Goal: Transaction & Acquisition: Book appointment/travel/reservation

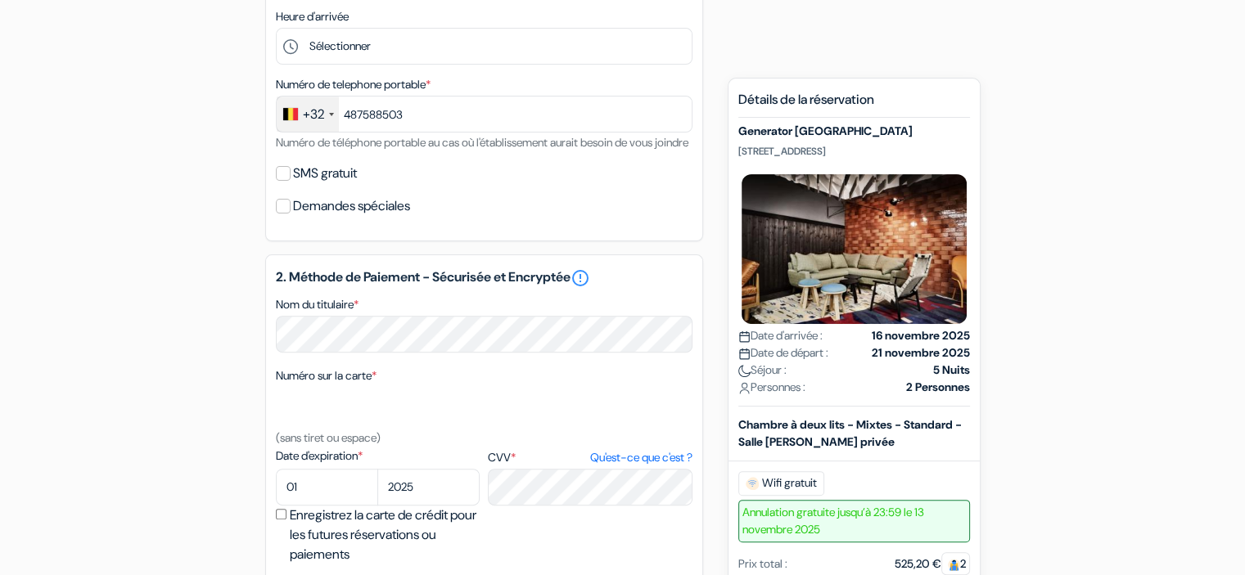
scroll to position [496, 0]
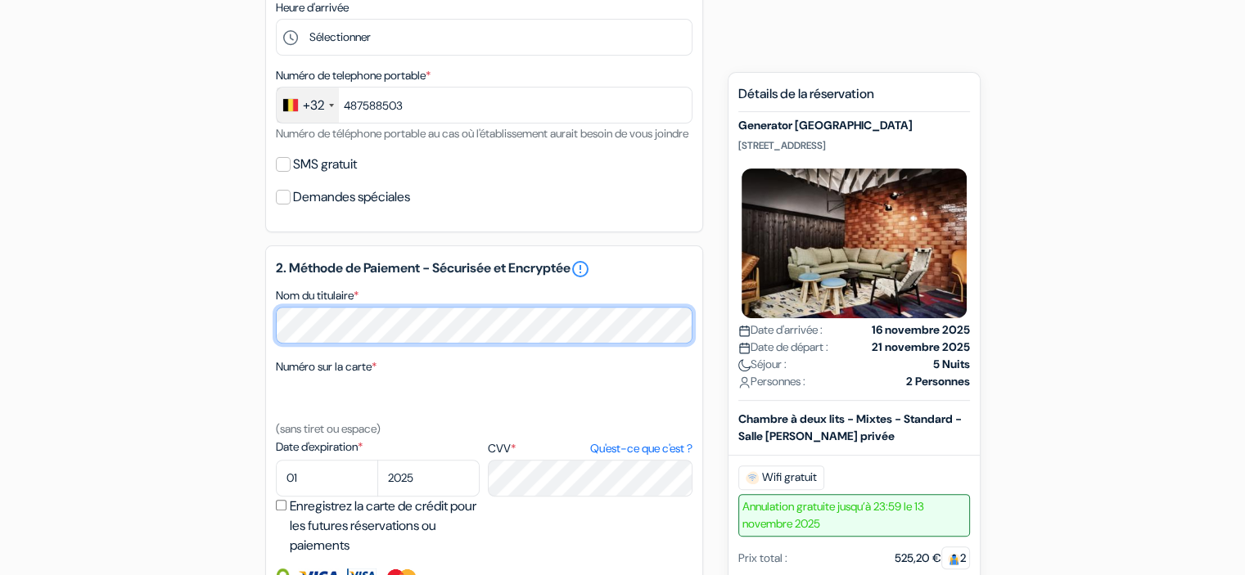
type input "487 58 85 03"
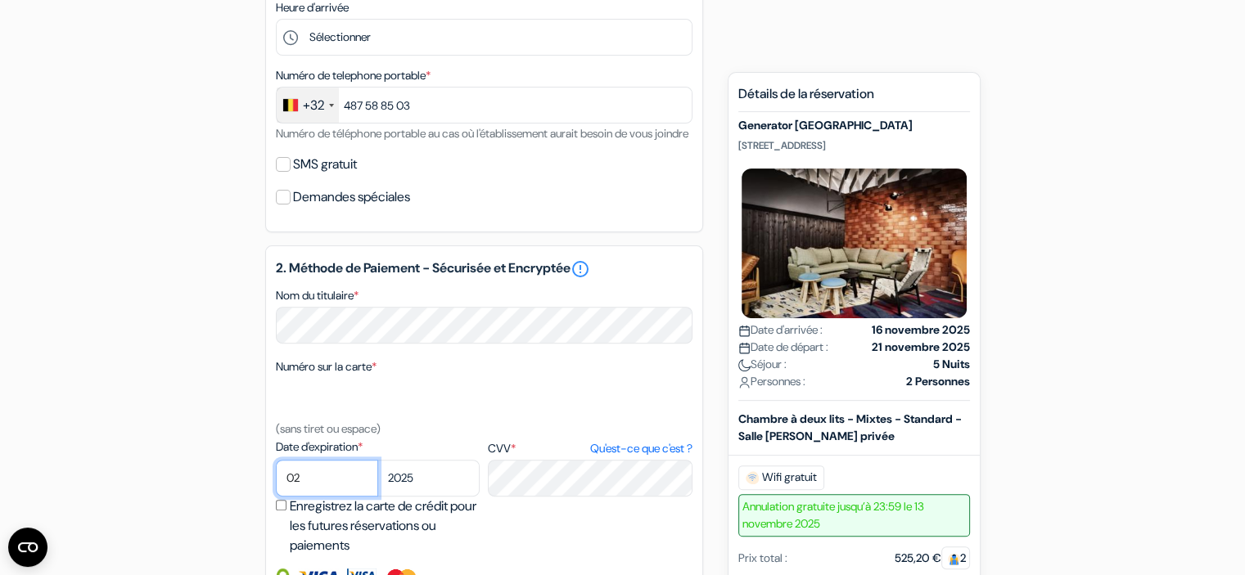
select select "04"
select select "2026"
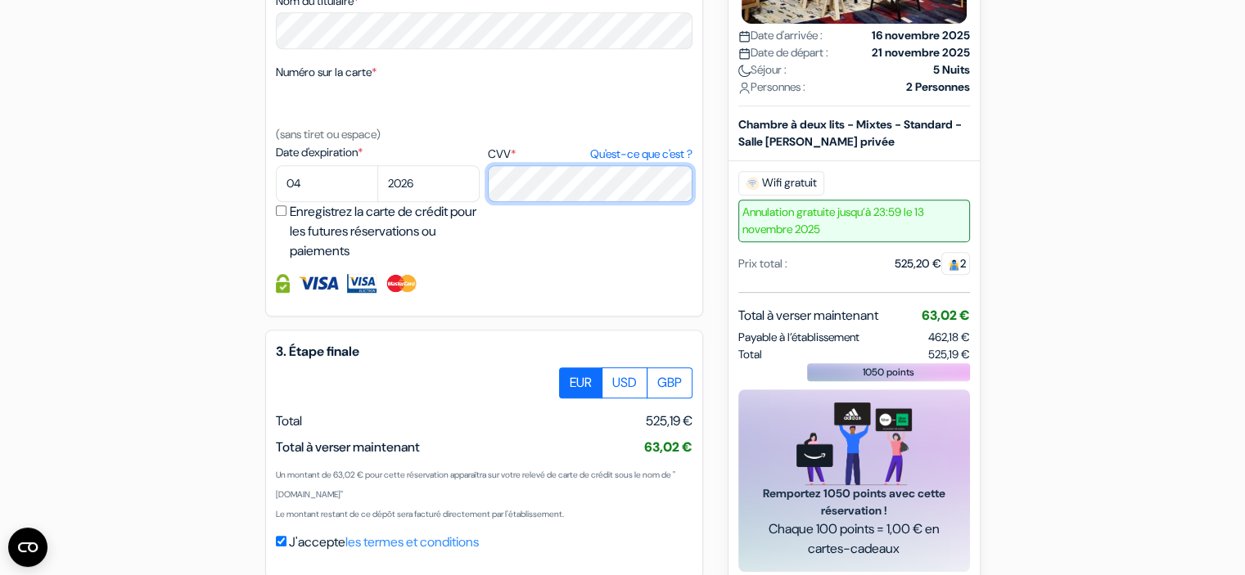
scroll to position [889, 0]
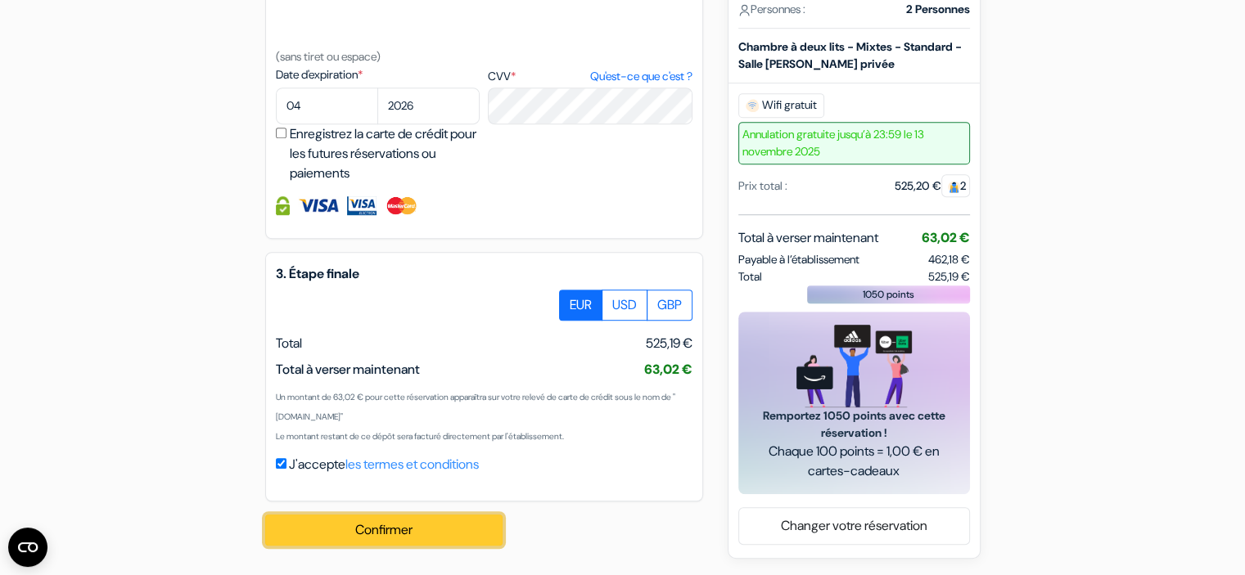
click at [404, 526] on button "Confirmer Loading..." at bounding box center [383, 530] width 237 height 31
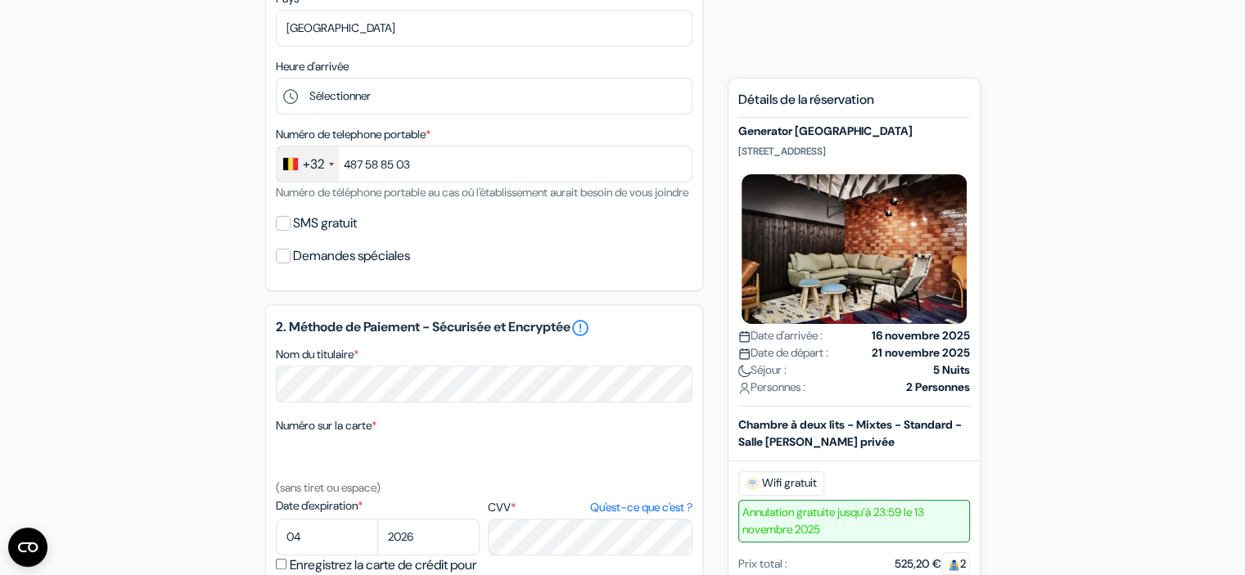
scroll to position [0, 0]
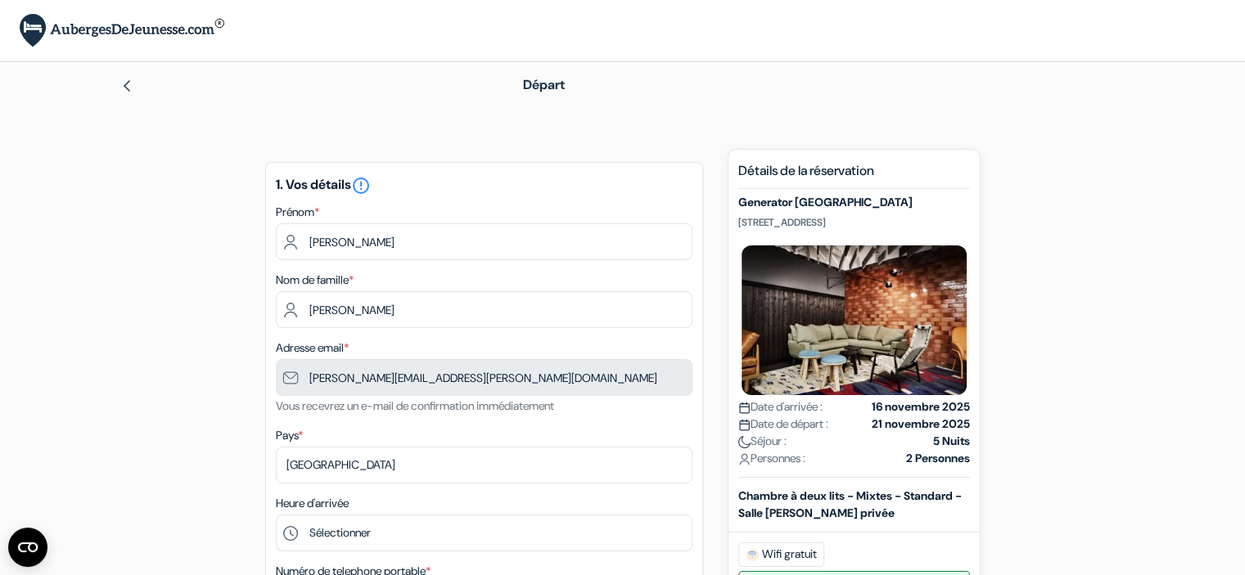
click at [124, 87] on img at bounding box center [126, 85] width 13 height 13
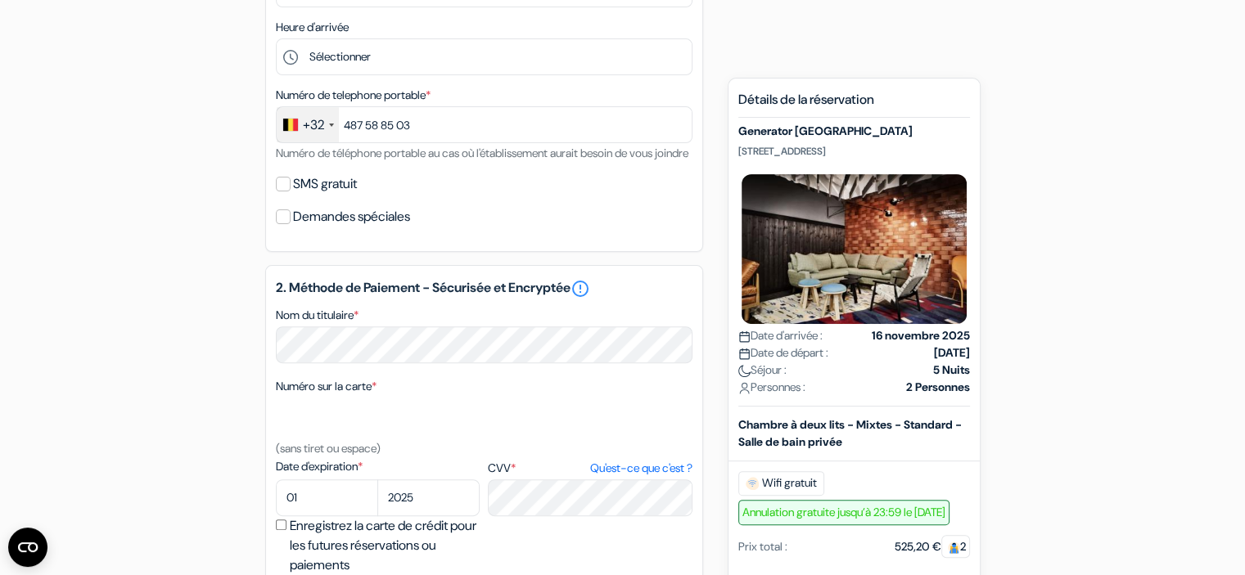
scroll to position [498, 0]
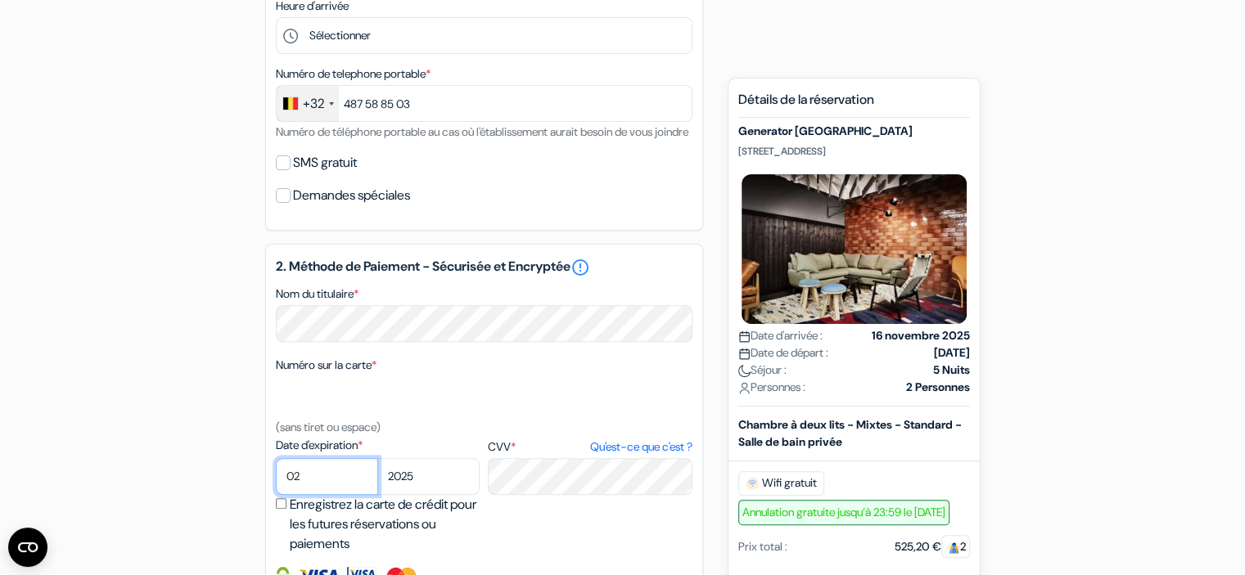
select select "04"
select select "2026"
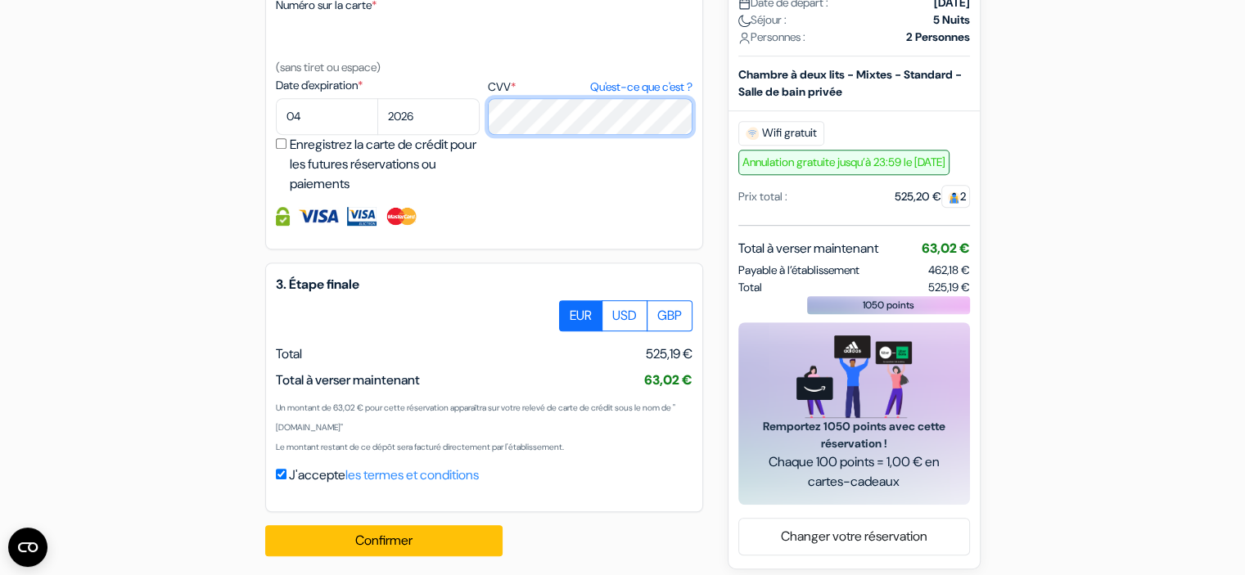
scroll to position [889, 0]
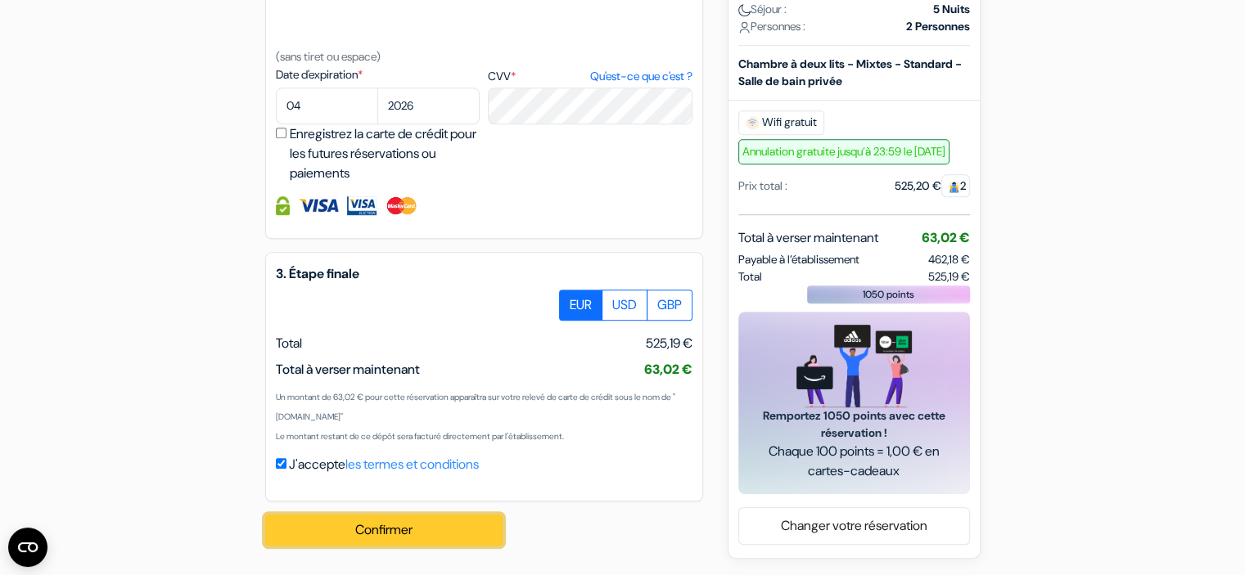
click at [387, 524] on button "Confirmer Loading..." at bounding box center [383, 530] width 237 height 31
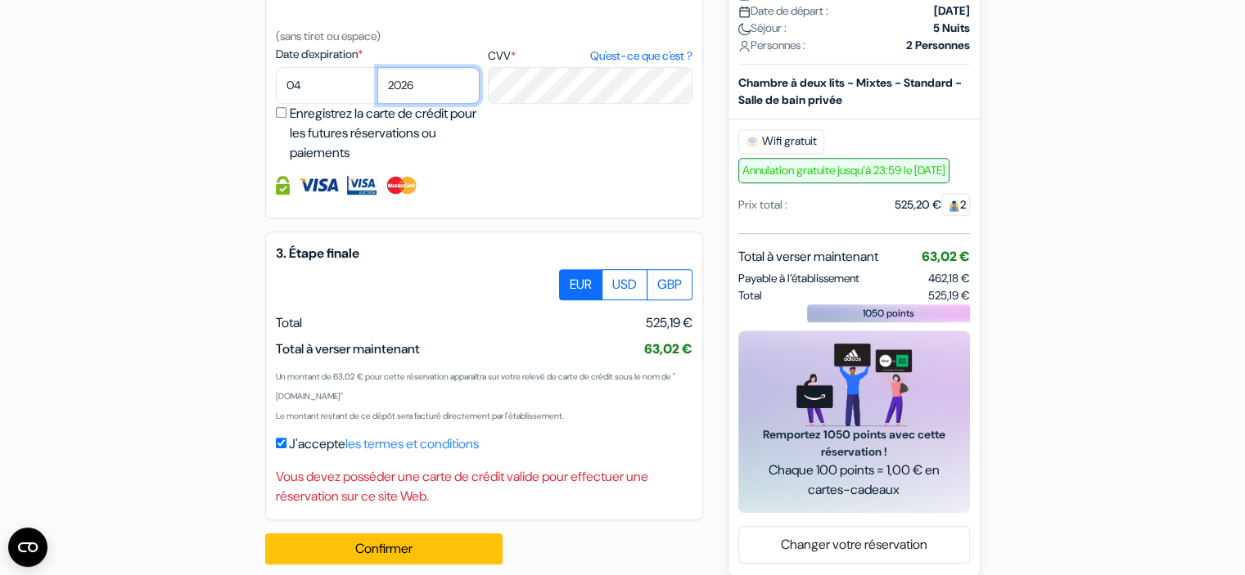
click at [426, 104] on select "2025 2026 2027 2028 2029 2030 2031 2032 2033 2034 2035 2036 2037 2038 2039 2040…" at bounding box center [428, 85] width 102 height 37
click at [377, 88] on select "2025 2026 2027 2028 2029 2030 2031 2032 2033 2034 2035 2036 2037 2038 2039 2040…" at bounding box center [428, 85] width 102 height 37
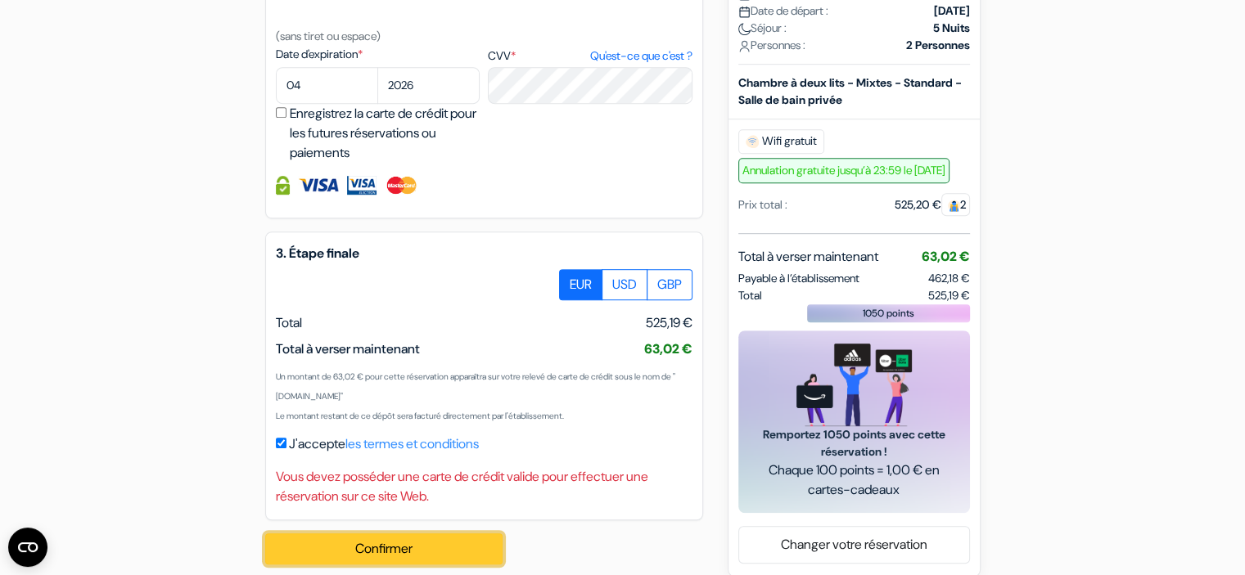
click at [418, 565] on button "Confirmer Loading..." at bounding box center [383, 549] width 237 height 31
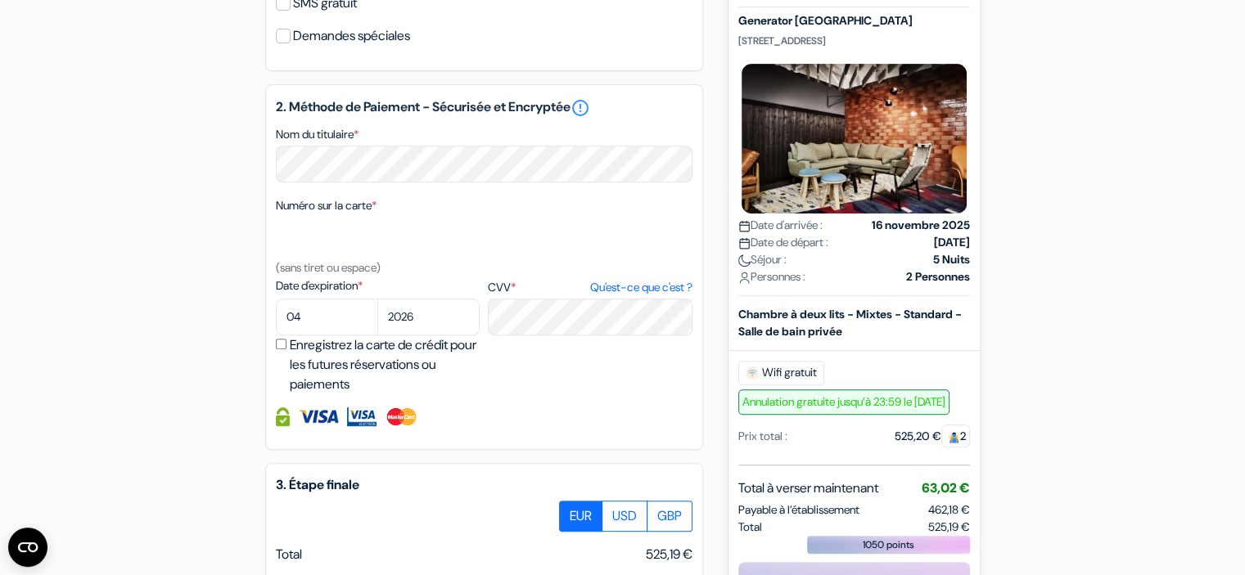
scroll to position [656, 0]
click at [323, 333] on select "01 02 03 04 05 06 07 08 09 10 11 12" at bounding box center [327, 318] width 102 height 37
click at [276, 321] on select "01 02 03 04 05 06 07 08 09 10 11 12" at bounding box center [327, 318] width 102 height 37
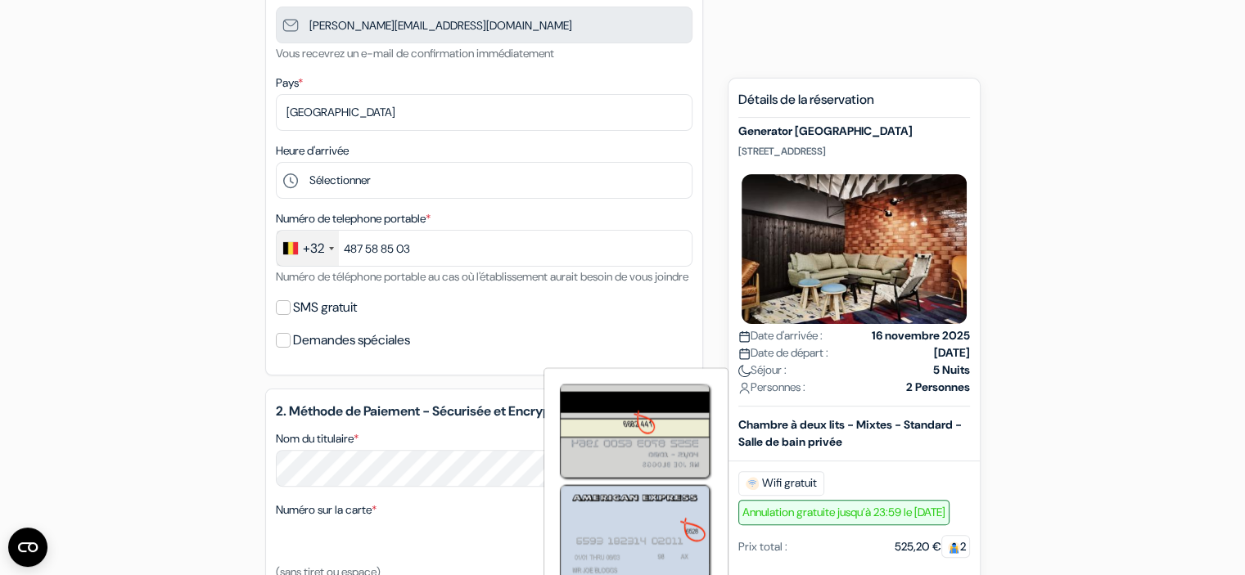
scroll to position [0, 0]
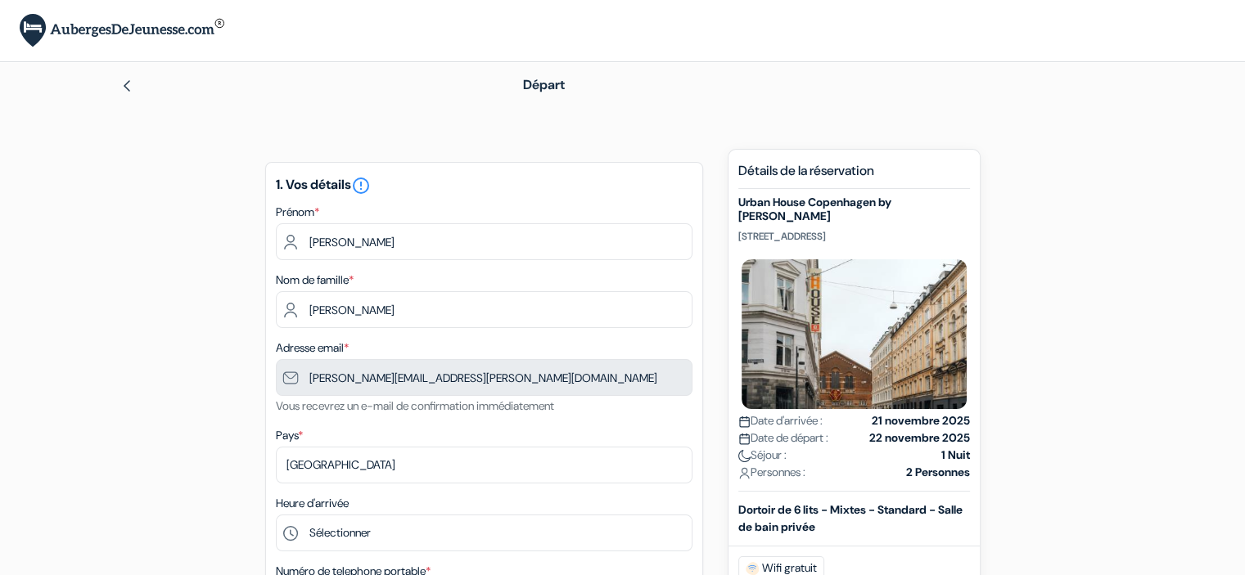
type input "487 58 85 03"
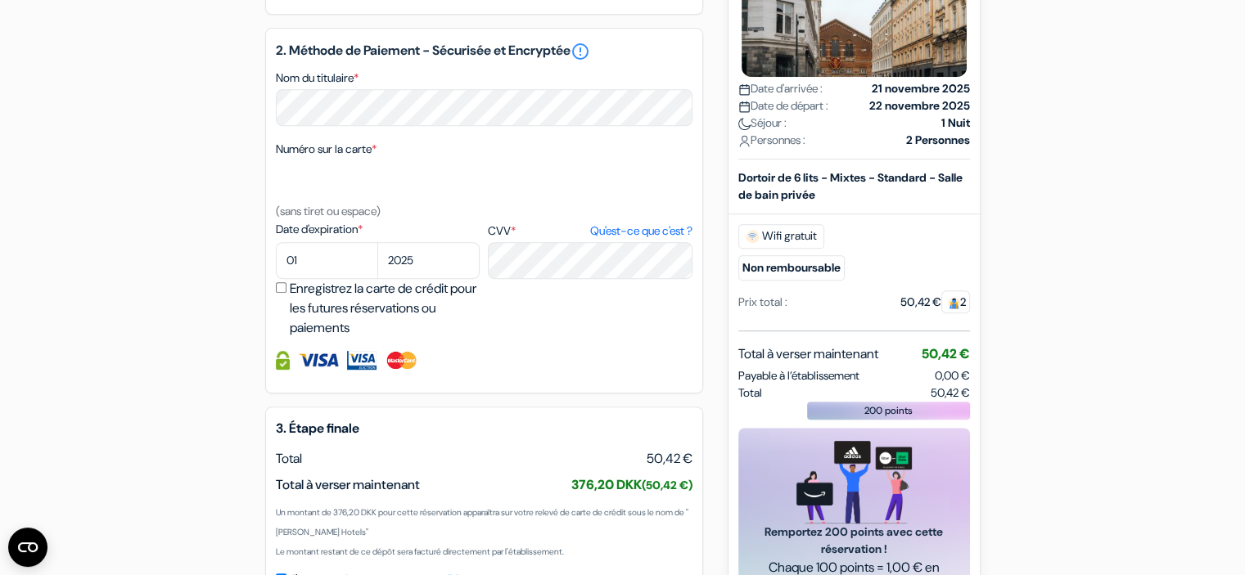
scroll to position [714, 0]
click at [311, 279] on select "01 02 03 04 05 06 07 08 09 10 11 12" at bounding box center [327, 260] width 102 height 37
select select "04"
click at [417, 278] on select "2025 2026 2027 2028 2029 2030 2031 2032 2033 2034 2035 2036 2037 2038 2039 2040…" at bounding box center [428, 260] width 102 height 37
select select "2026"
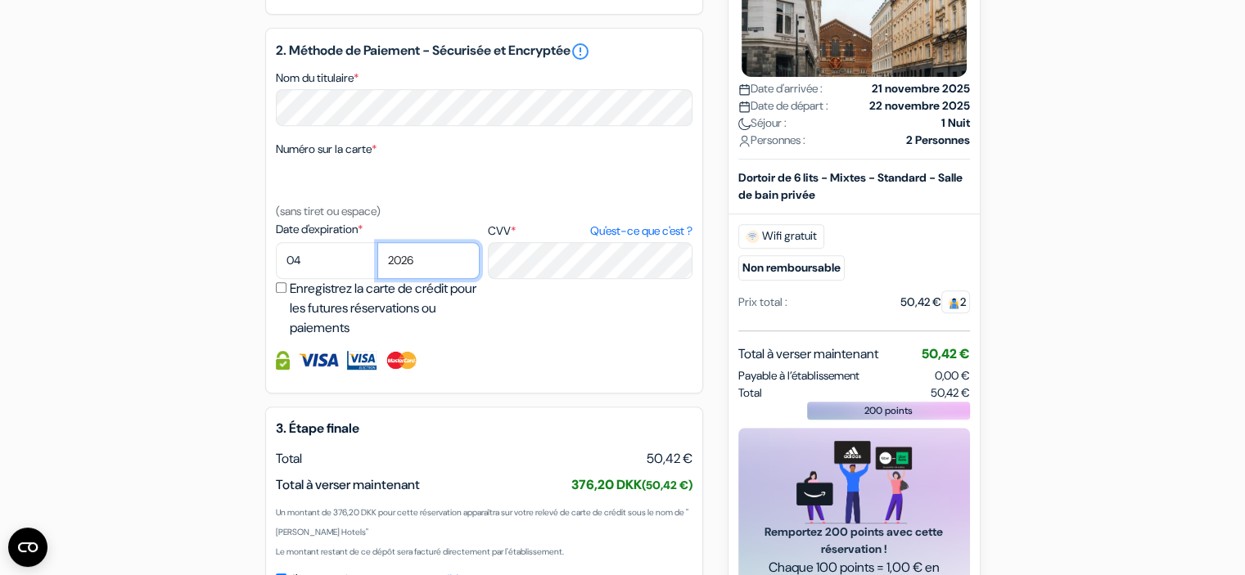
click at [377, 264] on select "2025 2026 2027 2028 2029 2030 2031 2032 2033 2034 2035 2036 2037 2038 2039 2040…" at bounding box center [428, 260] width 102 height 37
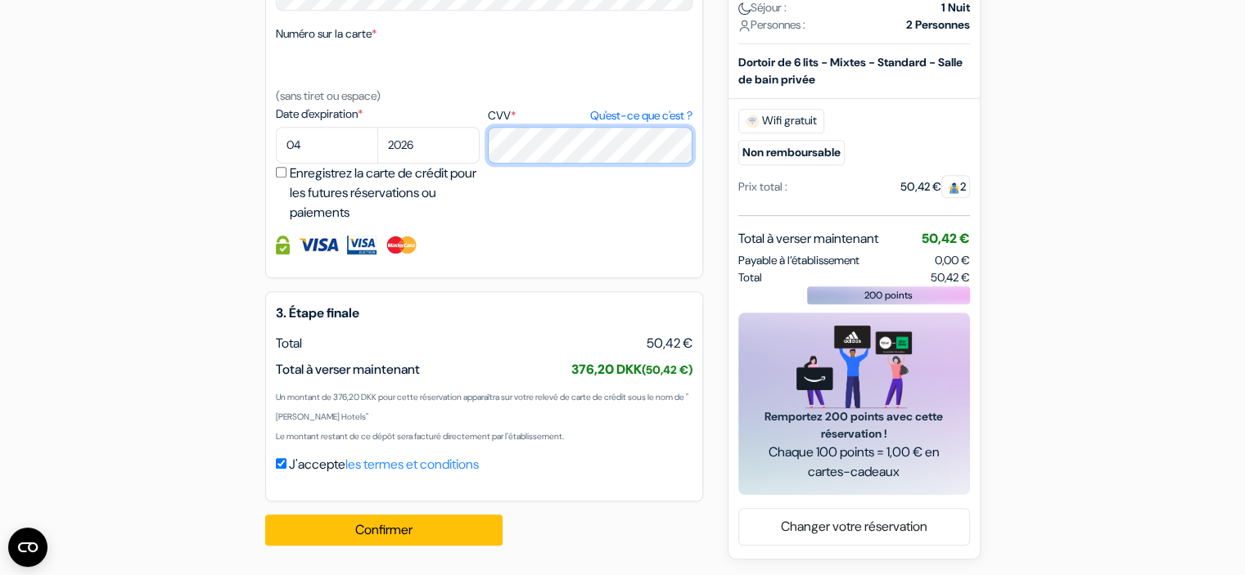
scroll to position [850, 0]
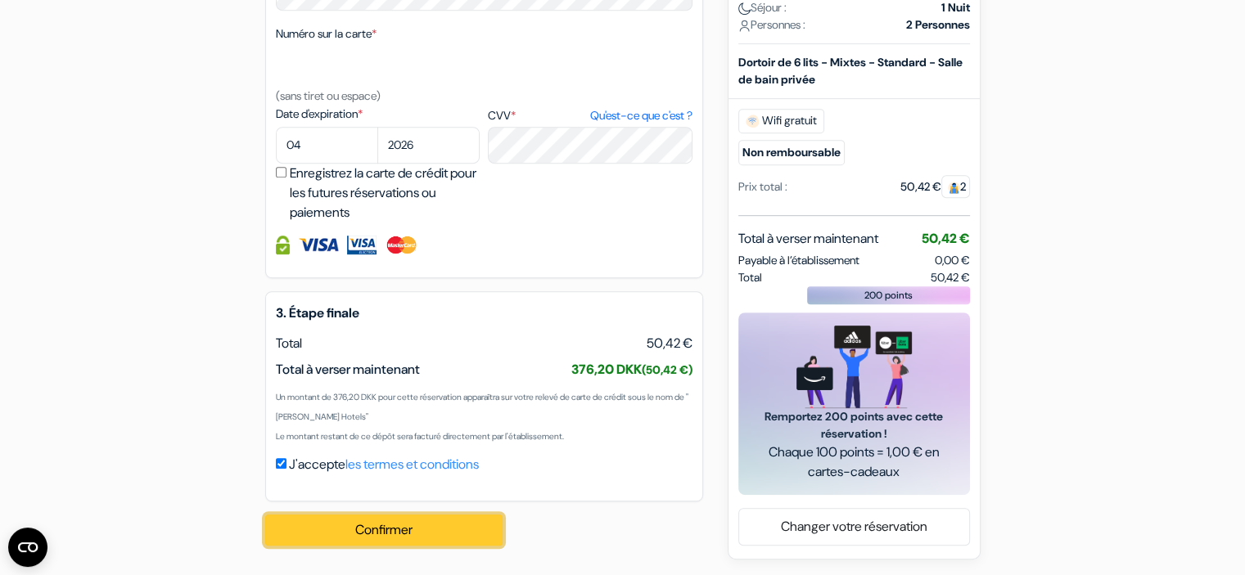
click at [381, 533] on button "Confirmer Loading..." at bounding box center [383, 530] width 237 height 31
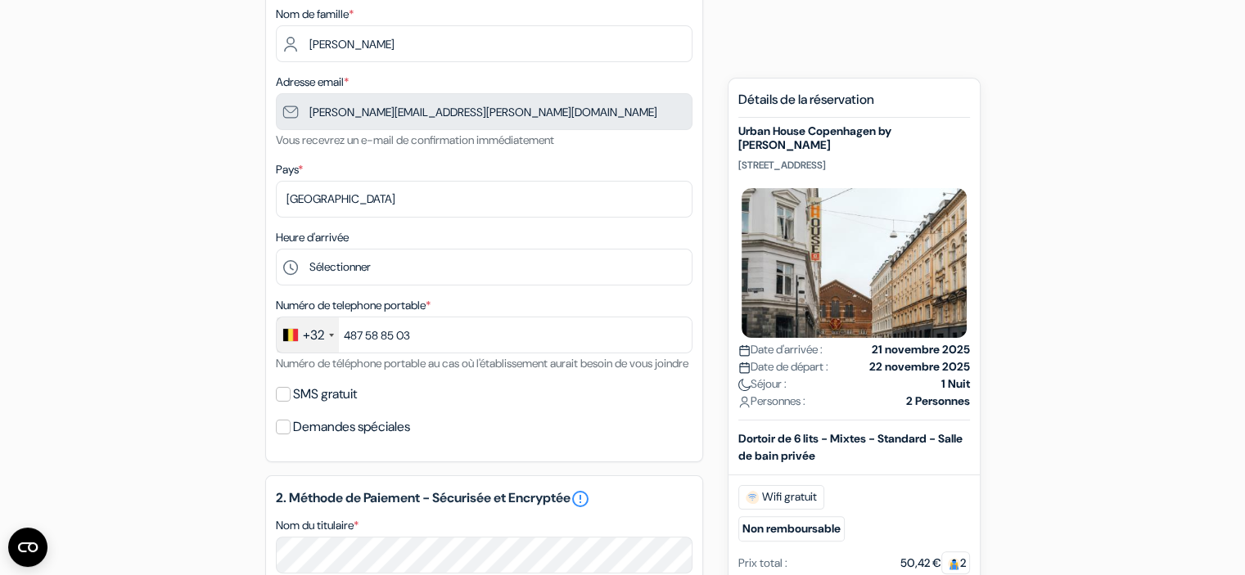
scroll to position [0, 0]
